Goal: Find contact information: Find contact information

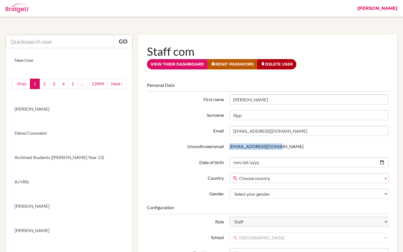
drag, startPoint x: 390, startPoint y: 8, endPoint x: 237, endPoint y: 81, distance: 169.7
click at [392, 10] on link "[PERSON_NAME]" at bounding box center [377, 8] width 46 height 17
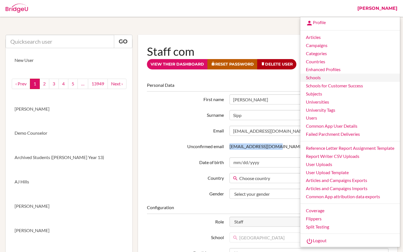
click at [319, 76] on link "Schools" at bounding box center [350, 78] width 100 height 8
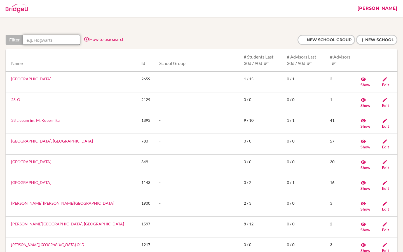
click at [34, 39] on input "text" at bounding box center [51, 40] width 57 height 10
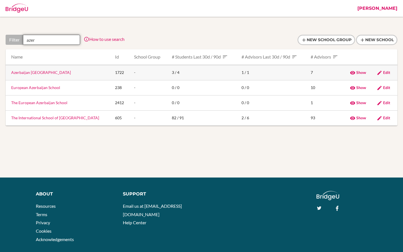
type input "azer"
click at [39, 74] on link "Azerbaijan [GEOGRAPHIC_DATA]" at bounding box center [41, 72] width 60 height 5
type input "azer"
click at [40, 73] on link "Azerbaijan [GEOGRAPHIC_DATA]" at bounding box center [41, 72] width 60 height 5
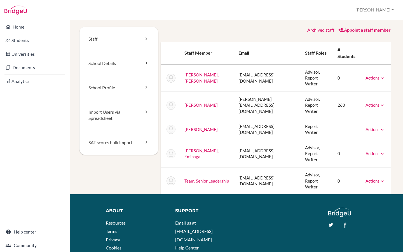
drag, startPoint x: 199, startPoint y: 98, endPoint x: 182, endPoint y: 93, distance: 17.6
click at [182, 93] on td "[PERSON_NAME]" at bounding box center [207, 104] width 54 height 27
copy link "[PERSON_NAME]"
